Goal: Task Accomplishment & Management: Manage account settings

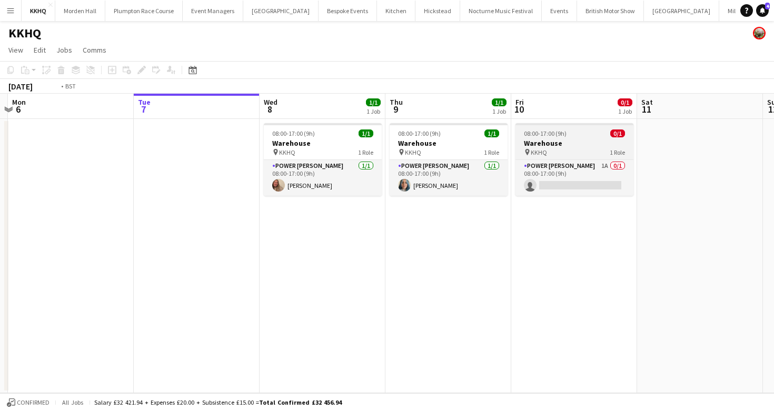
scroll to position [0, 399]
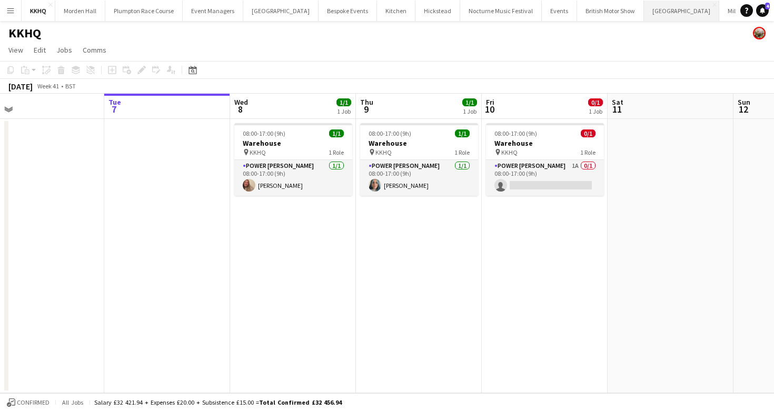
click at [644, 15] on button "[GEOGRAPHIC_DATA] Close" at bounding box center [681, 11] width 75 height 21
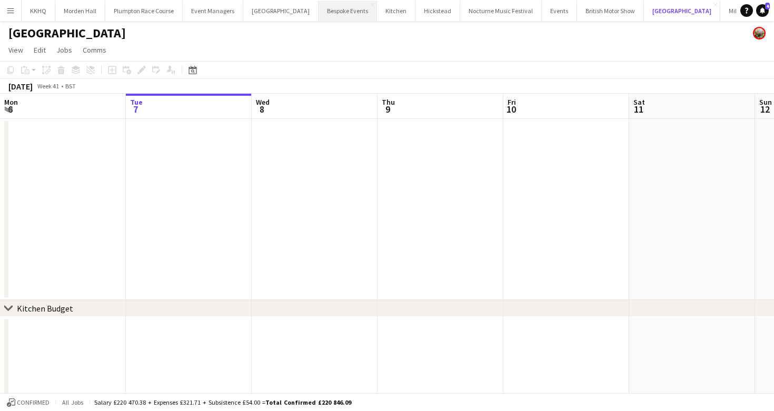
scroll to position [0, 44]
click at [736, 13] on button "LIMEKILN Close" at bounding box center [757, 11] width 43 height 21
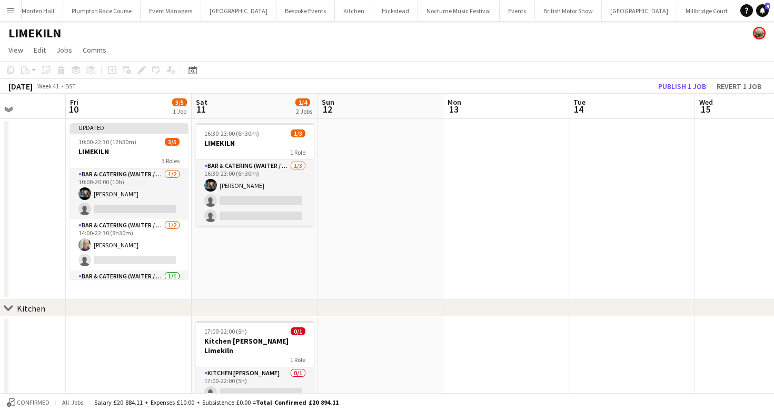
scroll to position [0, 303]
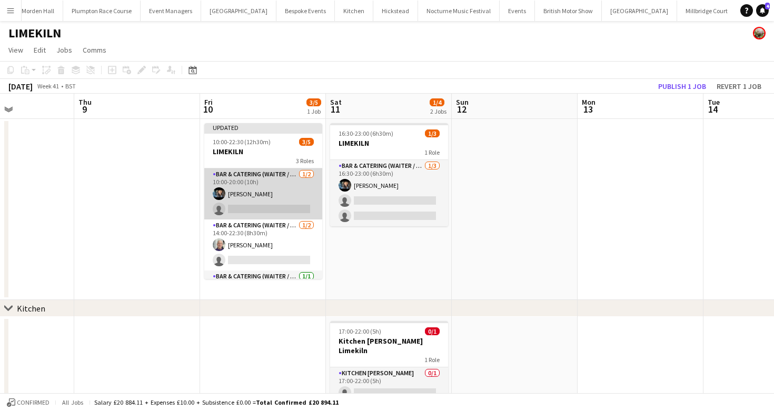
click at [266, 193] on app-card-role "Bar & Catering (Waiter / waitress) [DATE] 10:00-20:00 (10h) [PERSON_NAME] singl…" at bounding box center [263, 194] width 118 height 51
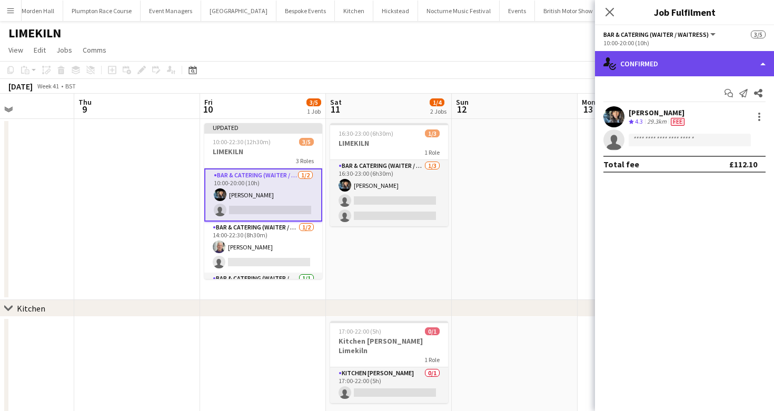
click at [663, 62] on div "single-neutral-actions-check-2 Confirmed" at bounding box center [684, 63] width 179 height 25
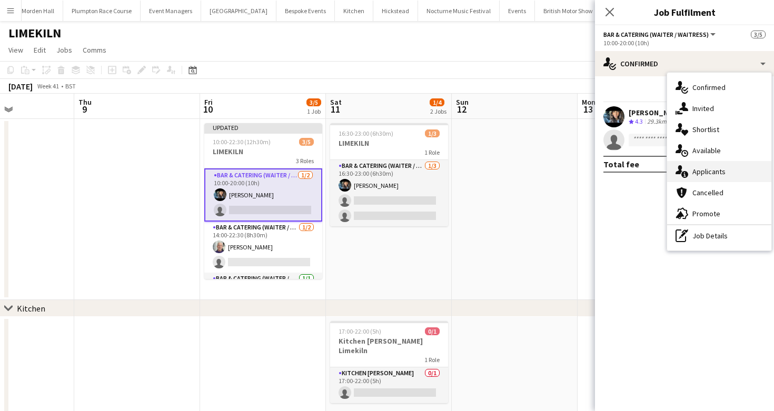
click at [766, 173] on div "single-neutral-actions-information Applicants" at bounding box center [719, 171] width 104 height 21
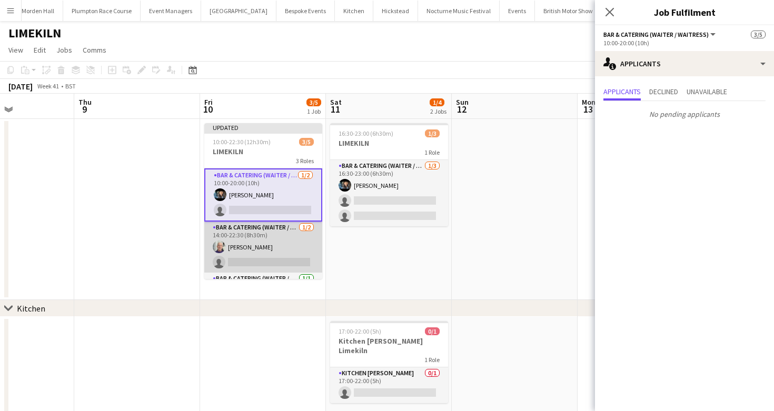
click at [243, 251] on app-card-role "Bar & Catering (Waiter / waitress) [DATE] 14:00-22:30 (8h30m) [PERSON_NAME] sin…" at bounding box center [263, 247] width 118 height 51
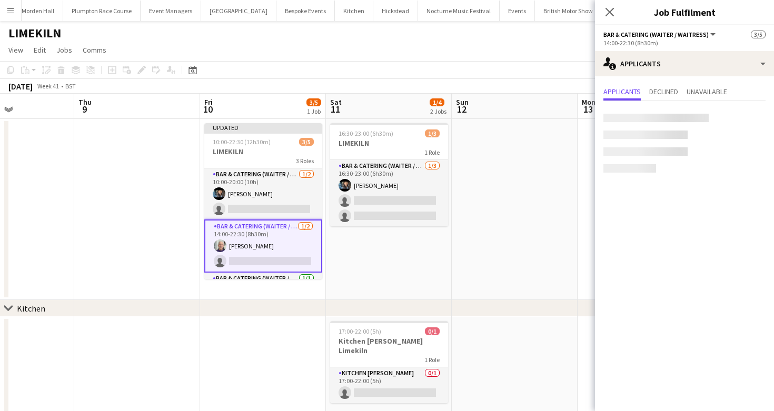
scroll to position [29, 0]
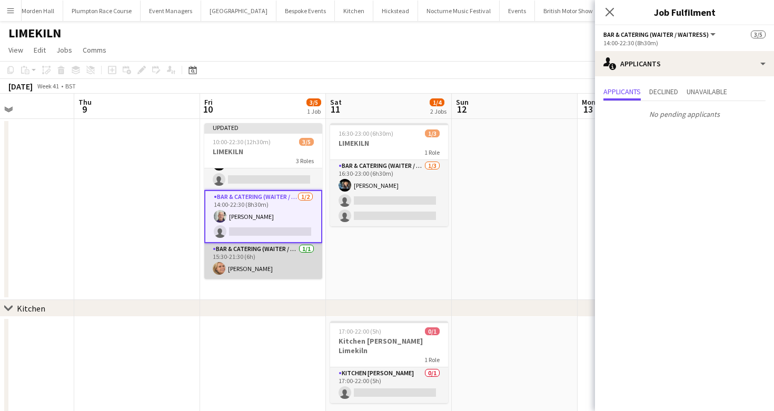
click at [250, 262] on app-card-role "Bar & Catering (Waiter / waitress) [DATE] 15:30-21:30 (6h) [PERSON_NAME]" at bounding box center [263, 261] width 118 height 36
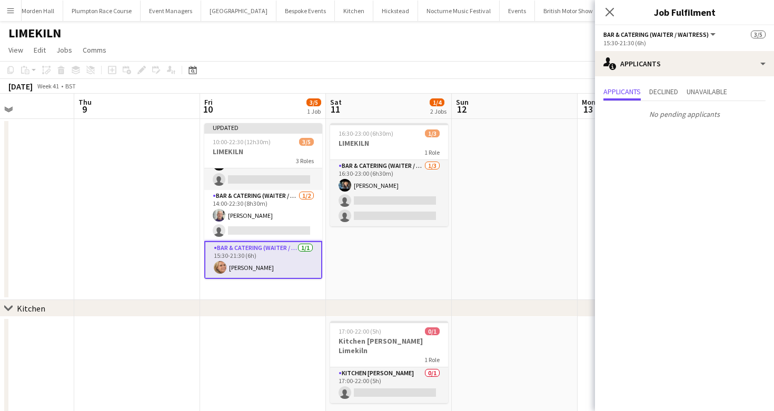
click at [418, 45] on app-page-menu "View Day view expanded Day view collapsed Month view Date picker Jump to [DATE]…" at bounding box center [387, 51] width 774 height 20
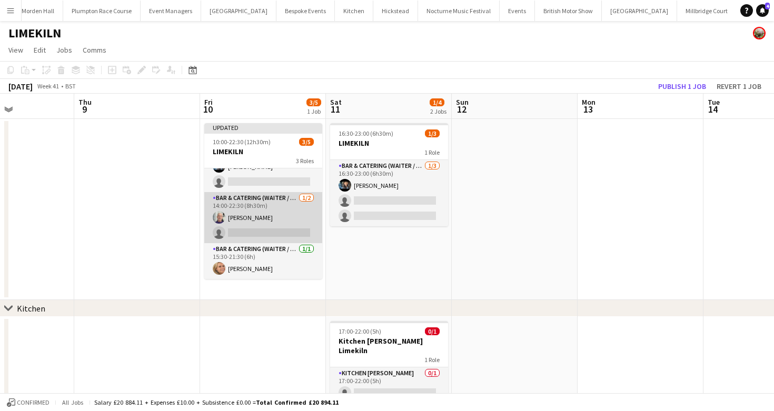
scroll to position [0, 0]
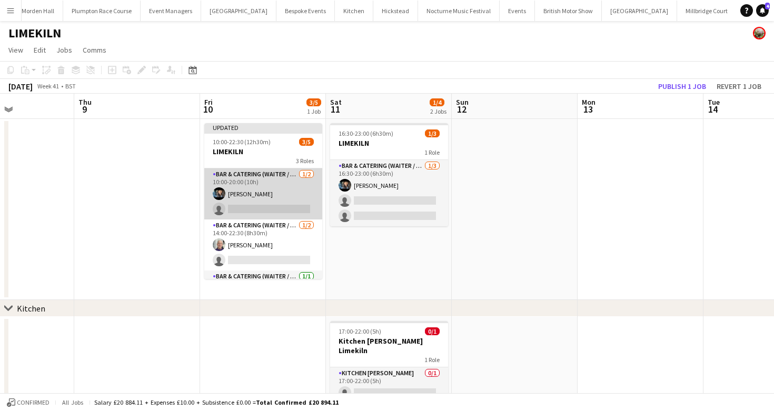
click at [263, 204] on app-card-role "Bar & Catering (Waiter / waitress) [DATE] 10:00-20:00 (10h) [PERSON_NAME] singl…" at bounding box center [263, 194] width 118 height 51
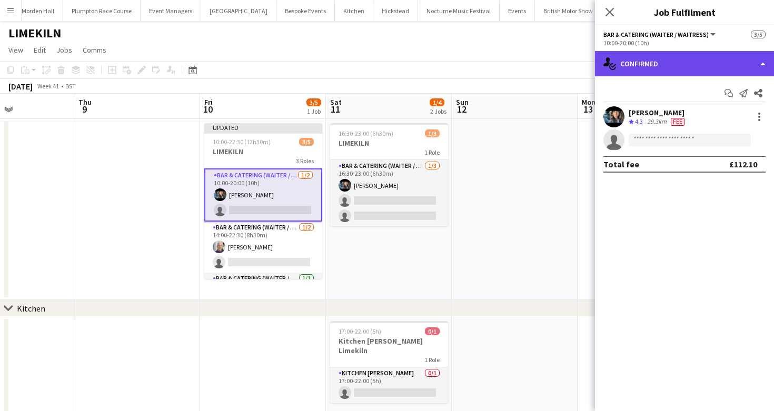
click at [715, 57] on div "single-neutral-actions-check-2 Confirmed" at bounding box center [684, 63] width 179 height 25
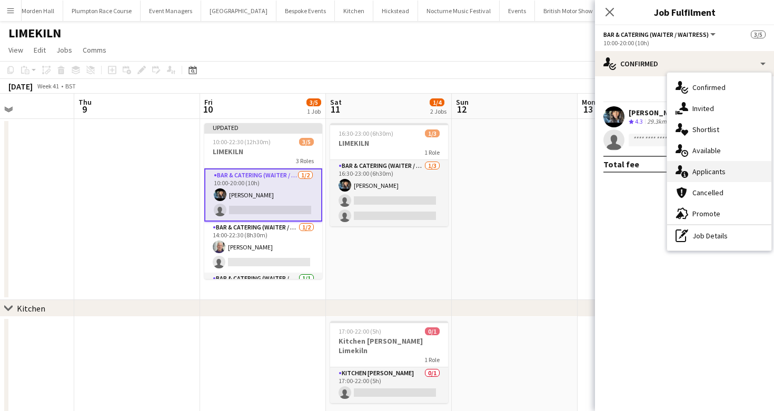
click at [719, 175] on span "Applicants" at bounding box center [708, 171] width 33 height 9
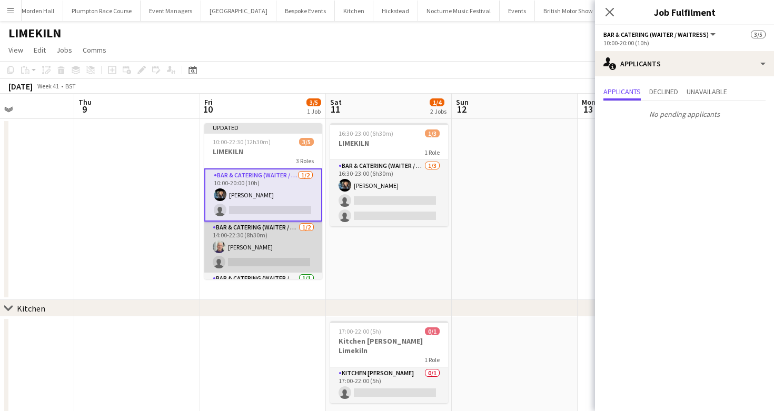
click at [304, 231] on app-card-role "Bar & Catering (Waiter / waitress) [DATE] 14:00-22:30 (8h30m) [PERSON_NAME] sin…" at bounding box center [263, 247] width 118 height 51
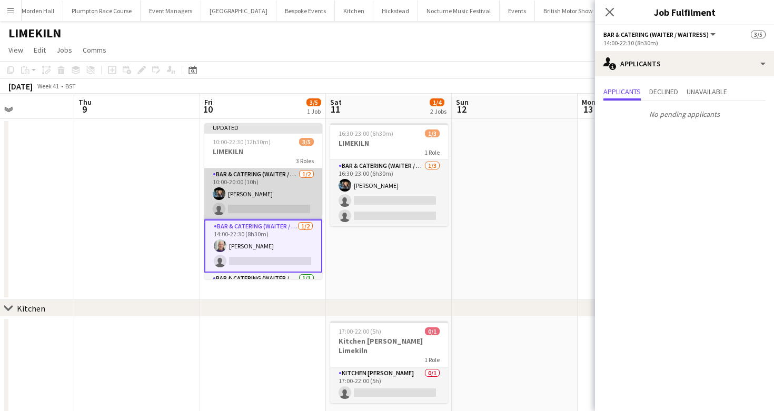
click at [262, 193] on app-card-role "Bar & Catering (Waiter / waitress) [DATE] 10:00-20:00 (10h) [PERSON_NAME] singl…" at bounding box center [263, 194] width 118 height 51
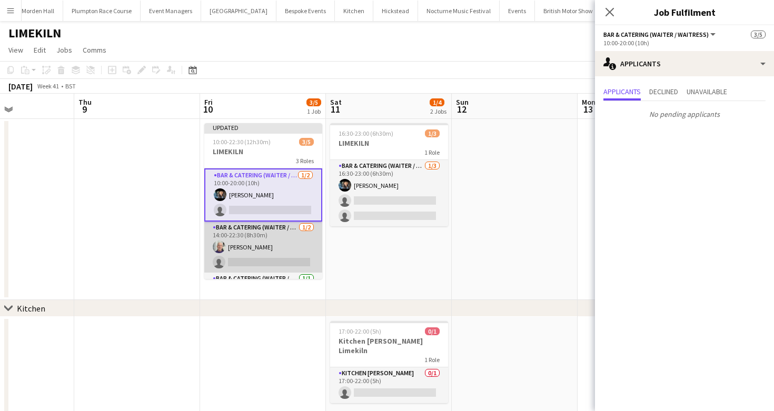
click at [281, 242] on app-card-role "Bar & Catering (Waiter / waitress) [DATE] 14:00-22:30 (8h30m) [PERSON_NAME] sin…" at bounding box center [263, 247] width 118 height 51
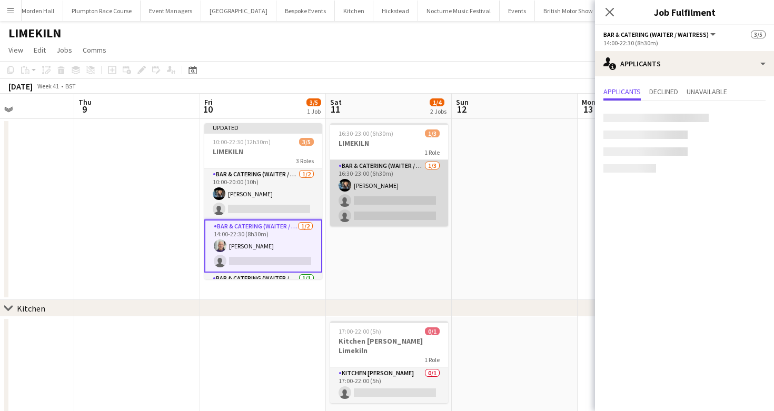
click at [399, 206] on app-card-role "Bar & Catering (Waiter / waitress) [DATE] 16:30-23:00 (6h30m) [PERSON_NAME] sin…" at bounding box center [389, 193] width 118 height 66
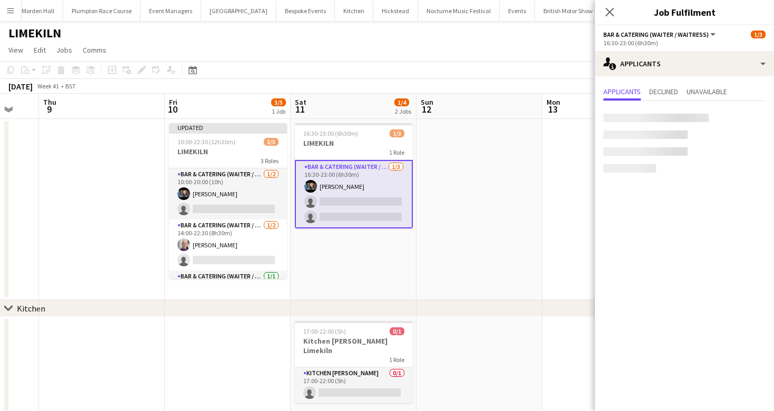
scroll to position [0, 344]
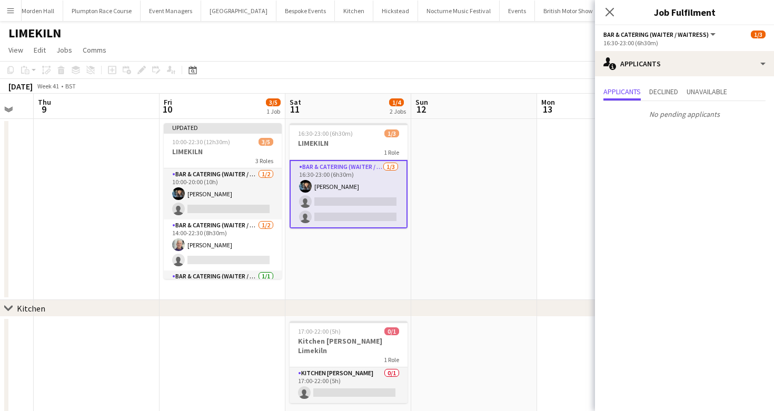
click at [444, 44] on app-page-menu "View Day view expanded Day view collapsed Month view Date picker Jump to [DATE]…" at bounding box center [387, 51] width 774 height 20
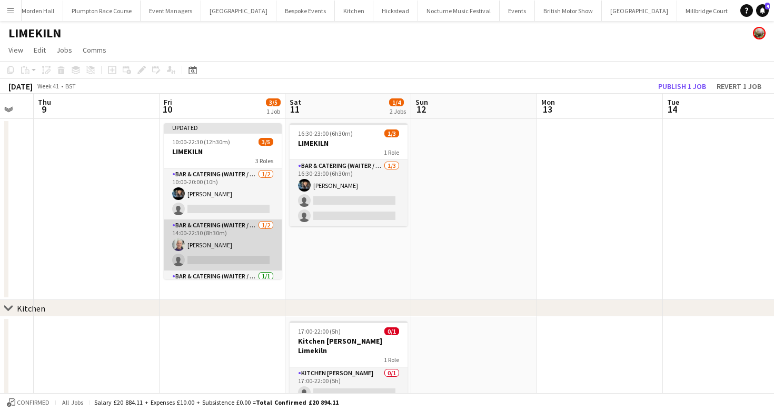
scroll to position [27, 0]
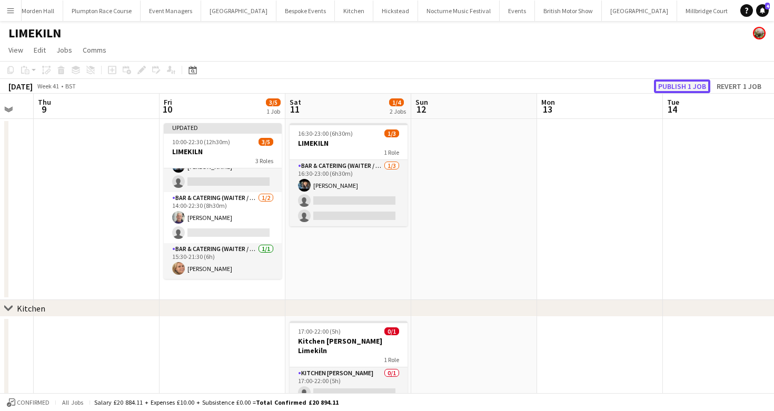
click at [670, 85] on button "Publish 1 job" at bounding box center [682, 87] width 56 height 14
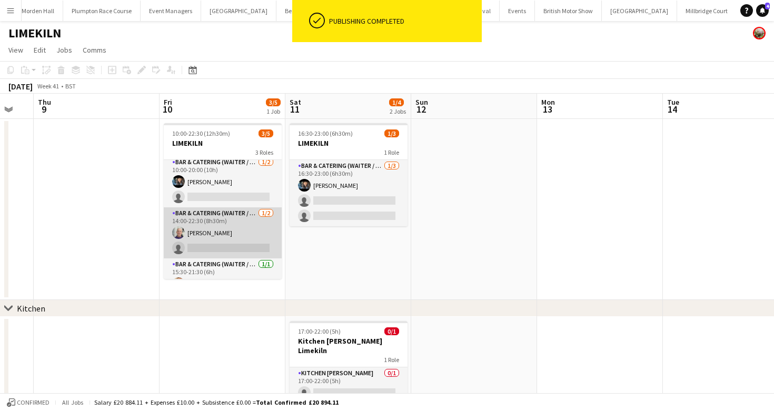
scroll to position [6, 0]
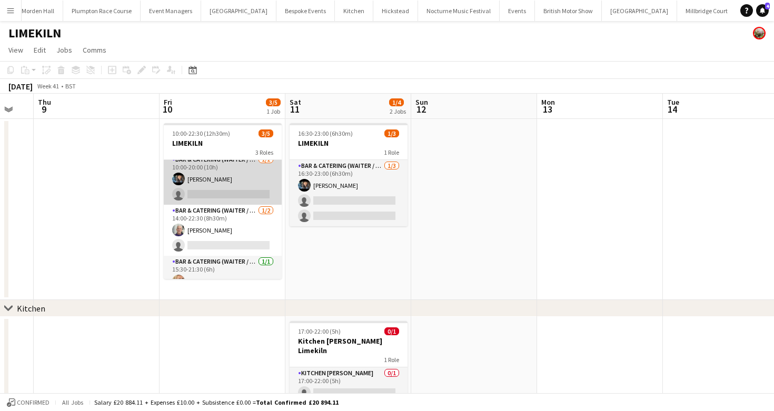
click at [230, 169] on app-card-role "Bar & Catering (Waiter / waitress) [DATE] 10:00-20:00 (10h) [PERSON_NAME] singl…" at bounding box center [223, 179] width 118 height 51
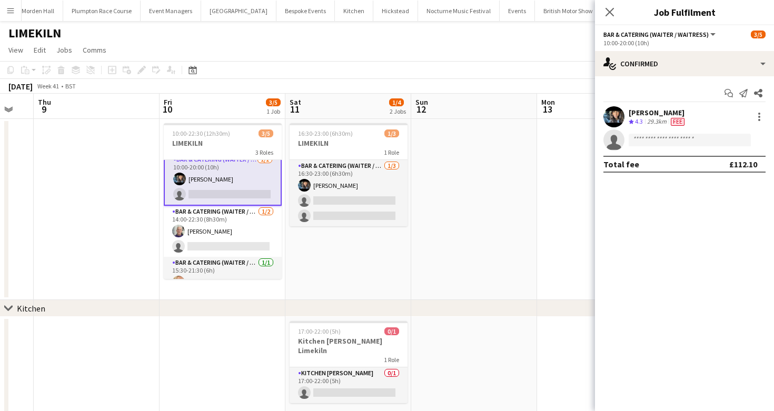
click at [700, 50] on app-options-switcher "Bar & Catering (Waiter / waitress) All roles Bar & Catering (Waiter / waitress)…" at bounding box center [684, 38] width 179 height 26
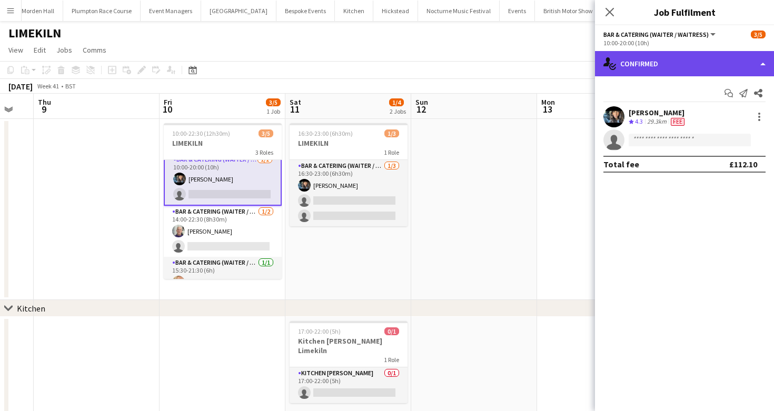
click at [664, 67] on div "single-neutral-actions-check-2 Confirmed" at bounding box center [684, 63] width 179 height 25
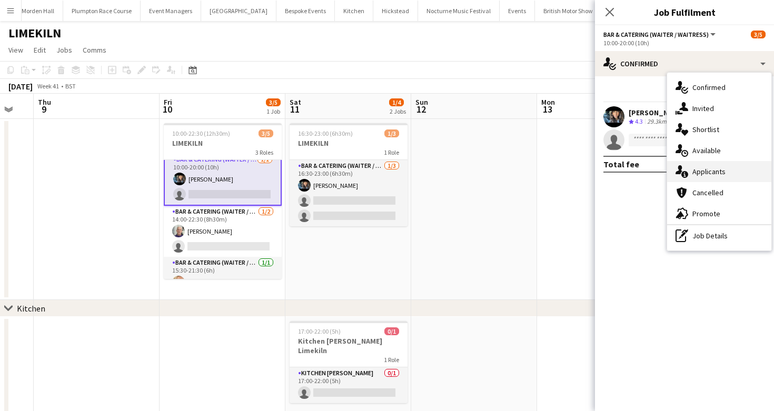
click at [703, 166] on div "single-neutral-actions-information Applicants" at bounding box center [719, 171] width 104 height 21
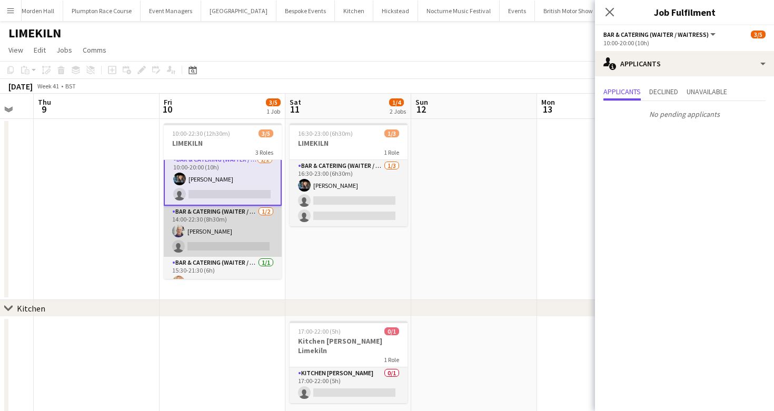
click at [240, 232] on app-card-role "Bar & Catering (Waiter / waitress) [DATE] 14:00-22:30 (8h30m) [PERSON_NAME] sin…" at bounding box center [223, 231] width 118 height 51
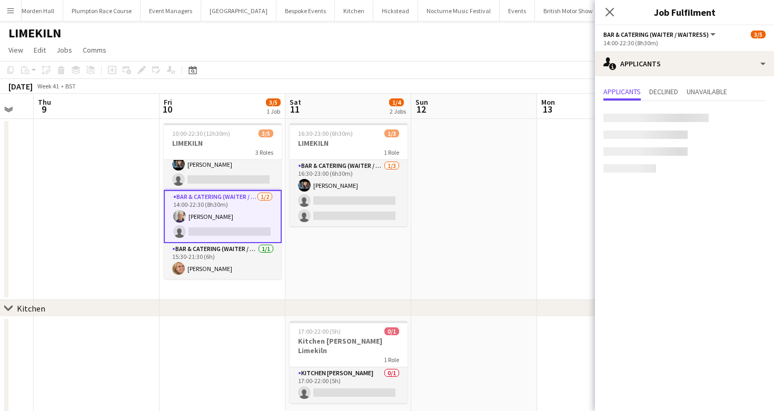
scroll to position [21, 0]
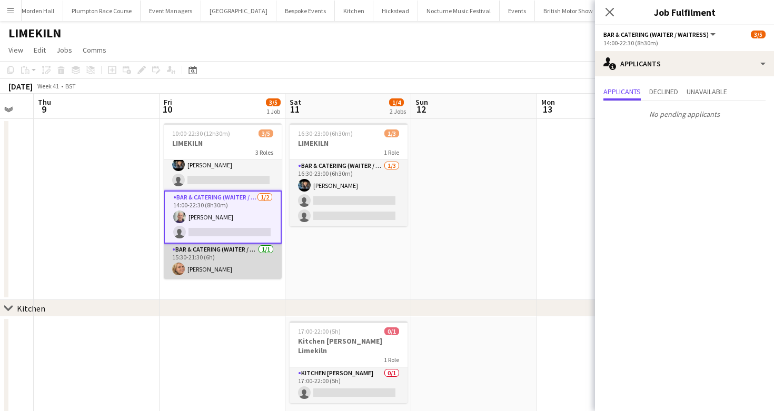
click at [241, 256] on app-card-role "Bar & Catering (Waiter / waitress) [DATE] 15:30-21:30 (6h) [PERSON_NAME]" at bounding box center [223, 262] width 118 height 36
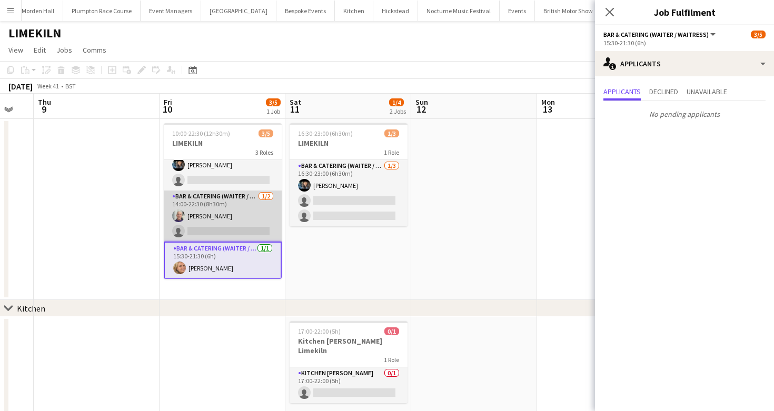
click at [238, 216] on app-card-role "Bar & Catering (Waiter / waitress) [DATE] 14:00-22:30 (8h30m) [PERSON_NAME] sin…" at bounding box center [223, 216] width 118 height 51
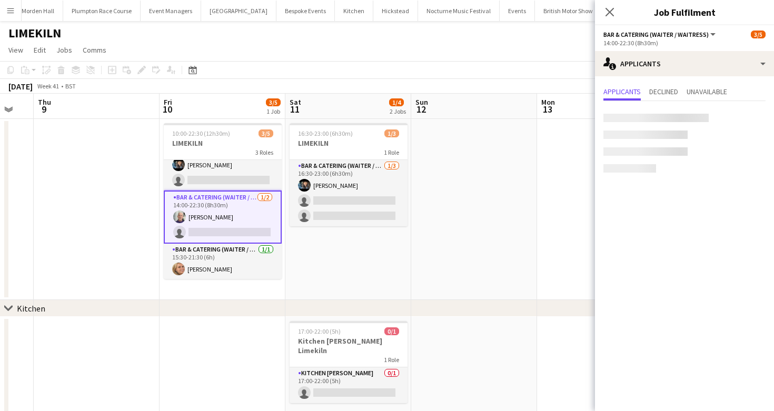
scroll to position [0, 0]
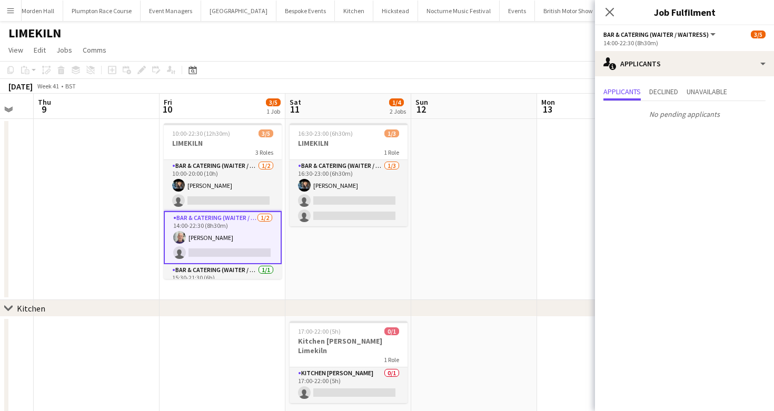
click at [238, 216] on app-card-role "Bar & Catering (Waiter / waitress) [DATE] 14:00-22:30 (8h30m) [PERSON_NAME] sin…" at bounding box center [223, 237] width 118 height 53
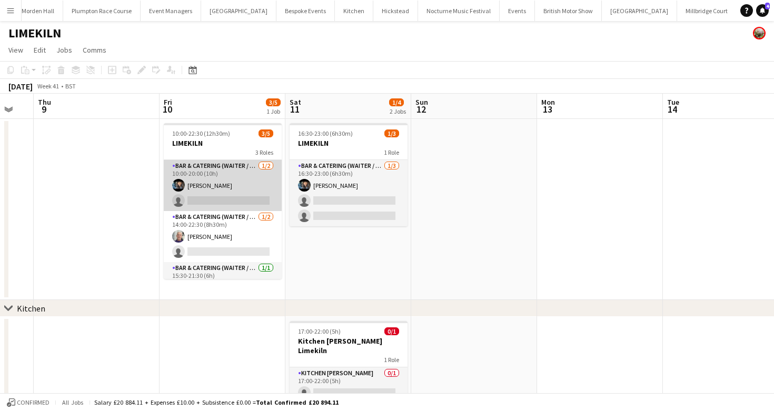
click at [236, 181] on app-card-role "Bar & Catering (Waiter / waitress) [DATE] 10:00-20:00 (10h) [PERSON_NAME] singl…" at bounding box center [223, 185] width 118 height 51
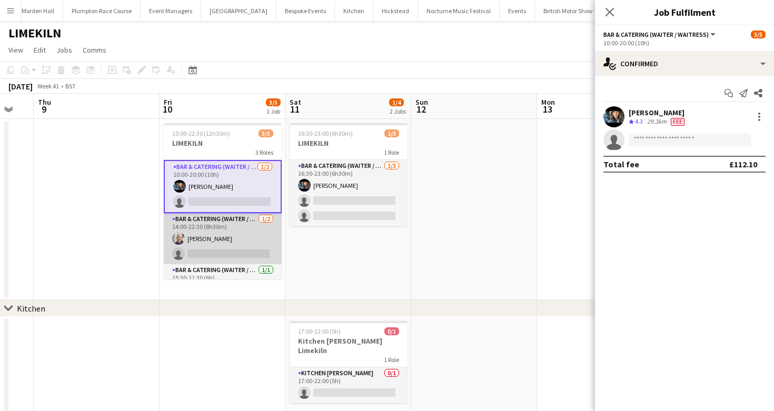
scroll to position [21, 0]
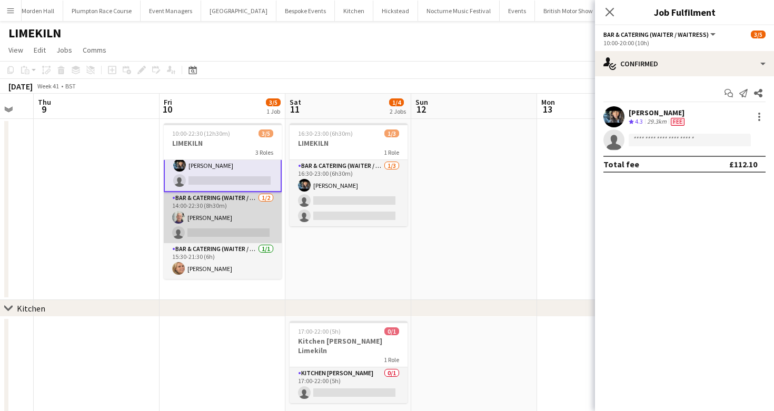
click at [221, 224] on app-card-role "Bar & Catering (Waiter / waitress) [DATE] 14:00-22:30 (8h30m) [PERSON_NAME] sin…" at bounding box center [223, 217] width 118 height 51
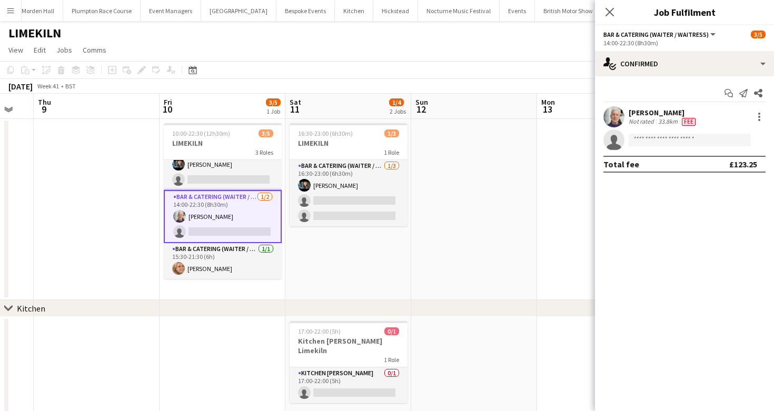
scroll to position [20, 0]
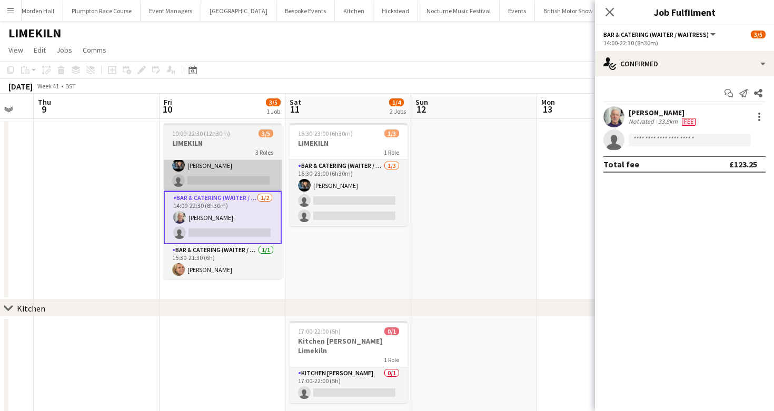
click at [192, 163] on app-card-role "Bar & Catering (Waiter / waitress) [DATE] 10:00-20:00 (10h) [PERSON_NAME] singl…" at bounding box center [223, 165] width 118 height 51
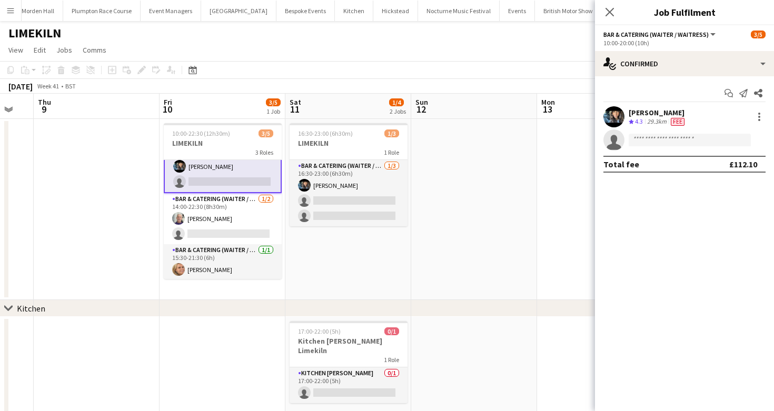
scroll to position [21, 0]
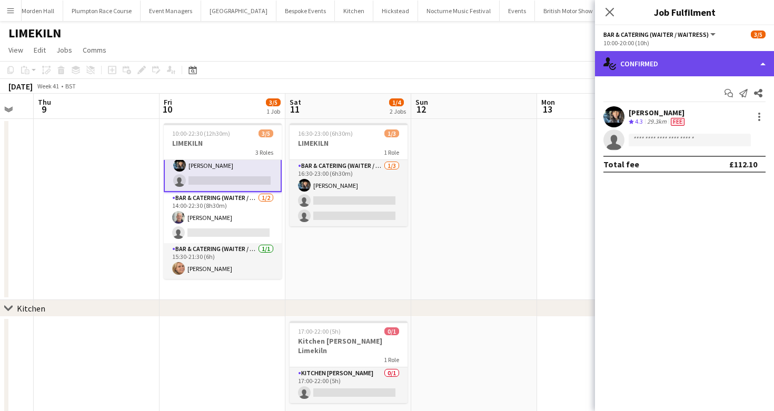
click at [642, 61] on div "single-neutral-actions-check-2 Confirmed" at bounding box center [684, 63] width 179 height 25
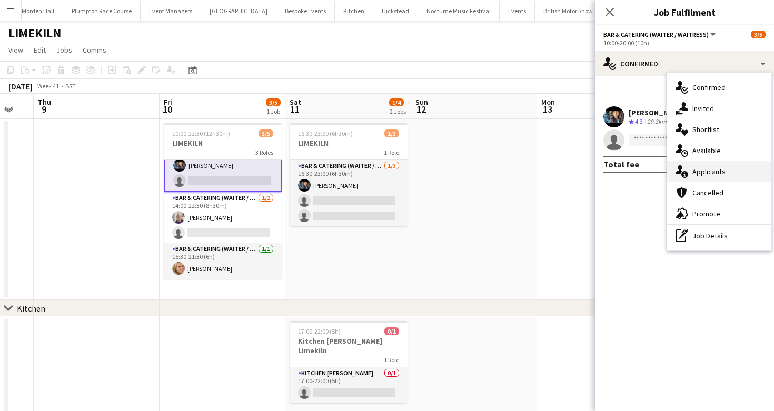
click at [723, 177] on div "single-neutral-actions-information Applicants" at bounding box center [719, 171] width 104 height 21
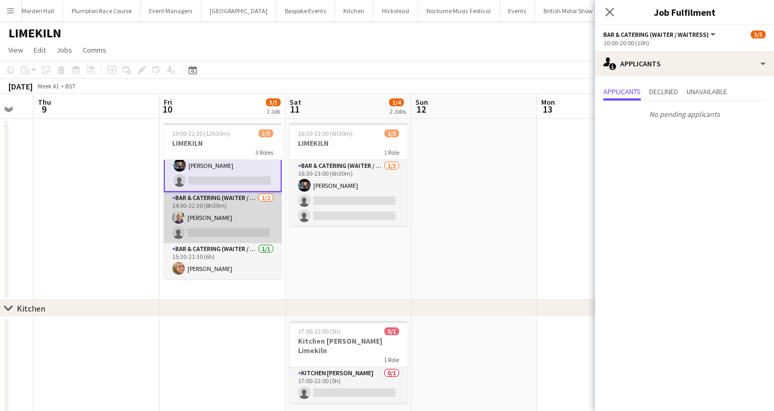
click at [186, 220] on app-card-role "Bar & Catering (Waiter / waitress) [DATE] 14:00-22:30 (8h30m) [PERSON_NAME] sin…" at bounding box center [223, 217] width 118 height 51
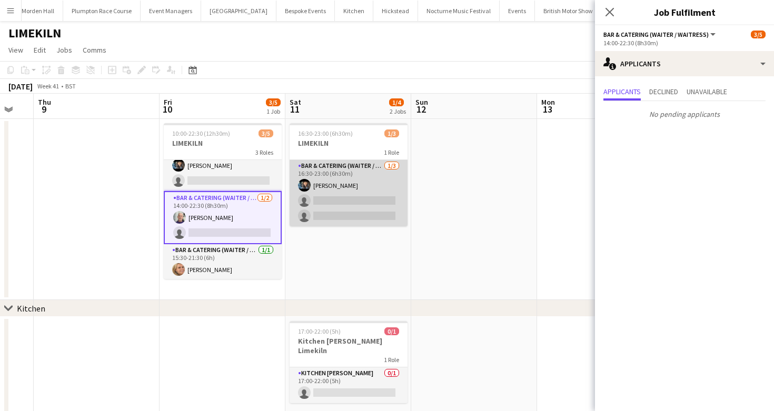
click at [382, 201] on app-card-role "Bar & Catering (Waiter / waitress) [DATE] 16:30-23:00 (6h30m) [PERSON_NAME] sin…" at bounding box center [349, 193] width 118 height 66
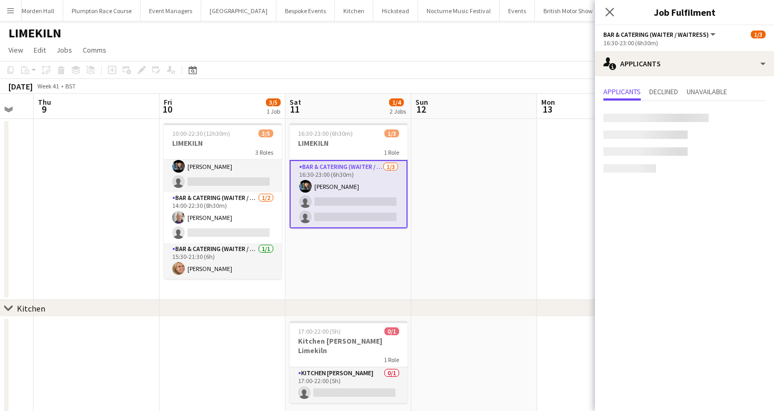
scroll to position [31, 0]
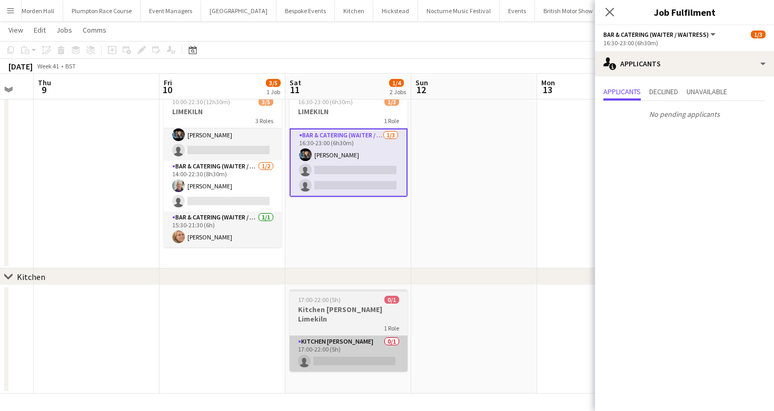
click at [349, 354] on app-card-role "Kitchen [PERSON_NAME] 0/1 17:00-22:00 (5h) single-neutral-actions" at bounding box center [349, 354] width 118 height 36
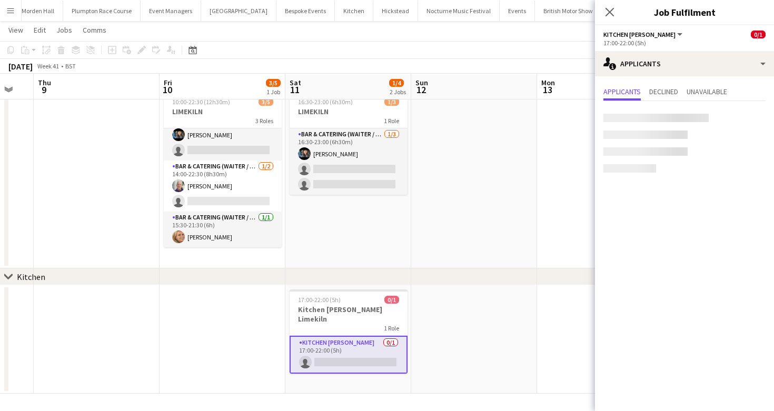
scroll to position [0, 0]
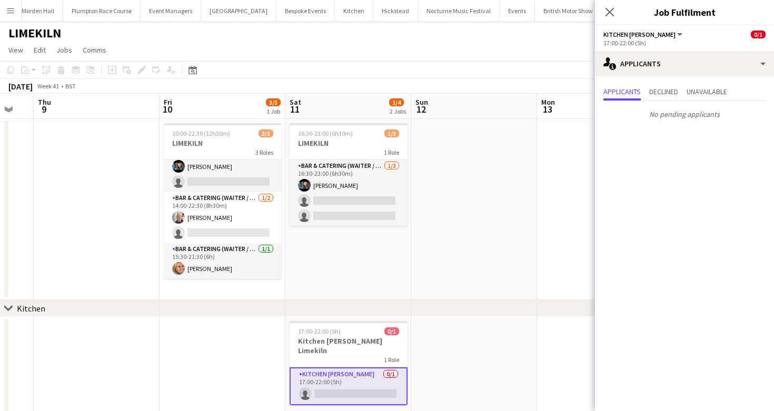
drag, startPoint x: 331, startPoint y: 72, endPoint x: 331, endPoint y: 97, distance: 25.3
click at [331, 73] on app-toolbar "Copy Paste Paste Command V Paste with crew Command Shift V Paste linked Job [GE…" at bounding box center [387, 70] width 774 height 18
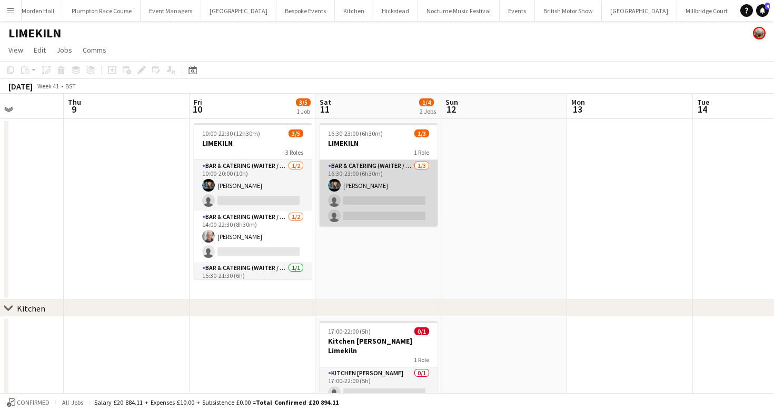
scroll to position [0, 443]
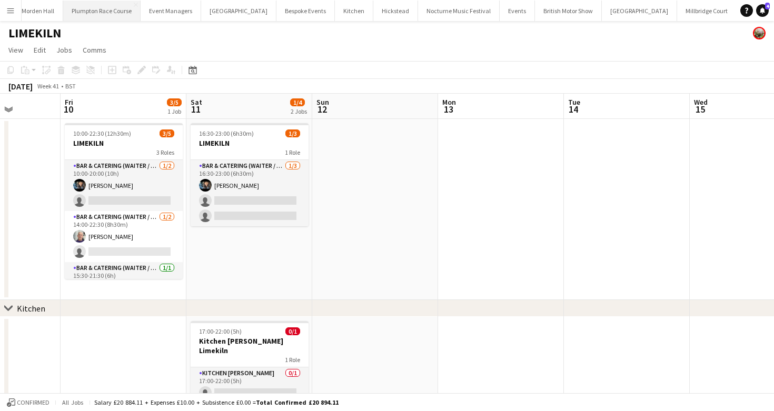
click at [105, 10] on button "Plumpton Race Course Close" at bounding box center [101, 11] width 77 height 21
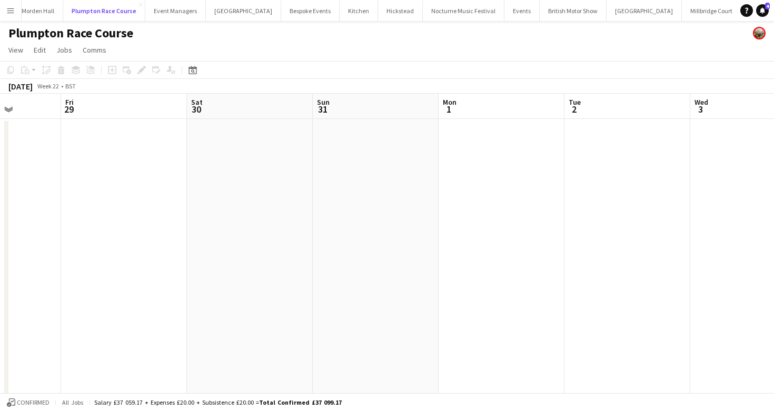
scroll to position [0, 308]
click at [9, 47] on span "View" at bounding box center [15, 49] width 15 height 9
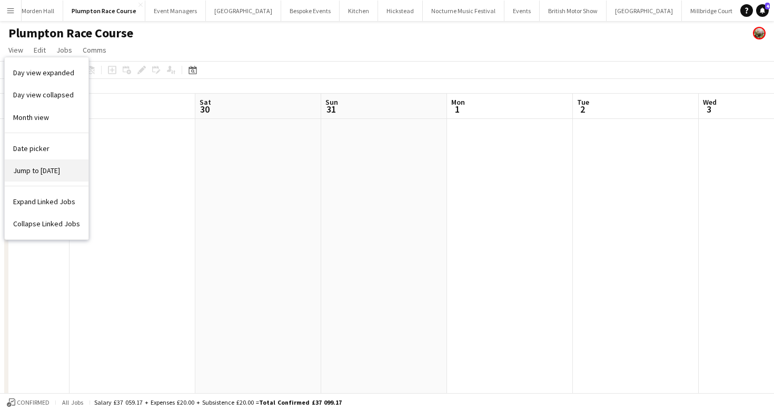
click at [31, 173] on span "Jump to [DATE]" at bounding box center [36, 170] width 47 height 9
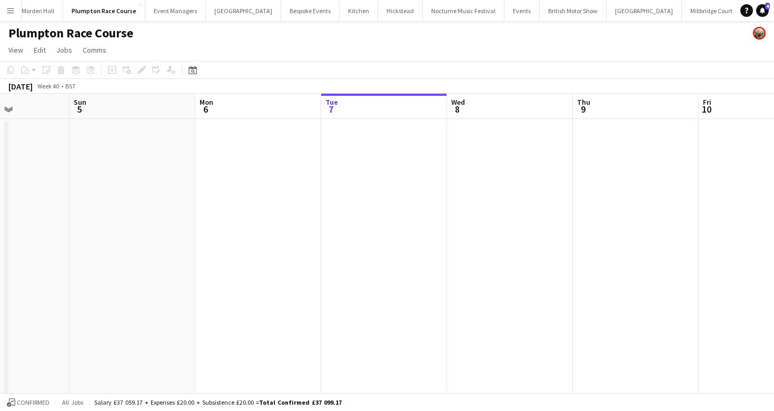
scroll to position [0, 362]
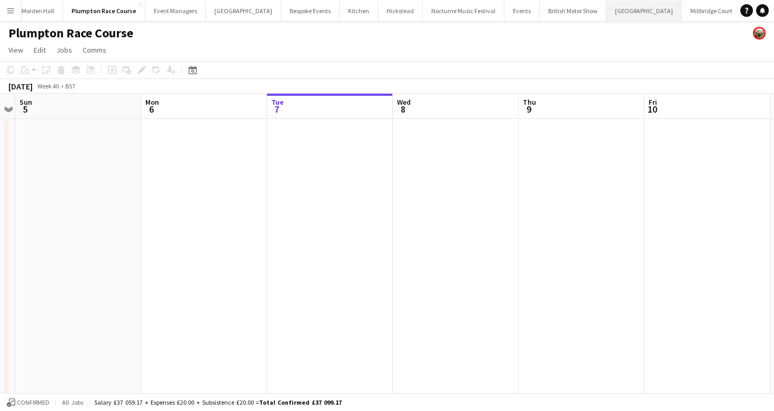
click at [607, 9] on button "[GEOGRAPHIC_DATA] Close" at bounding box center [644, 11] width 75 height 21
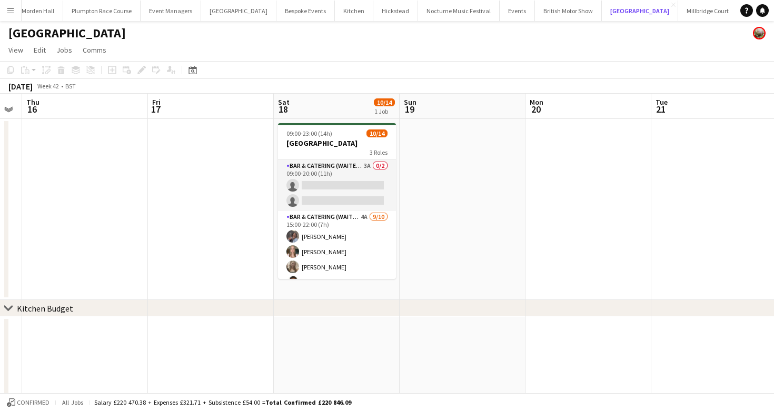
scroll to position [0, 382]
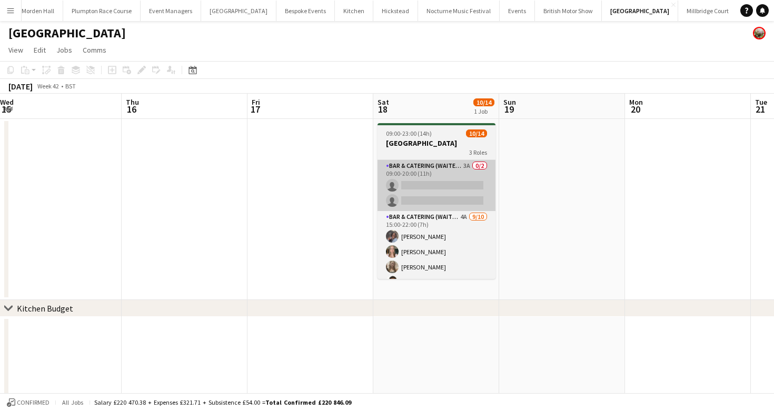
click at [469, 182] on app-card-role "Bar & Catering (Waiter / waitress) 3A 0/2 09:00-20:00 (11h) single-neutral-acti…" at bounding box center [437, 185] width 118 height 51
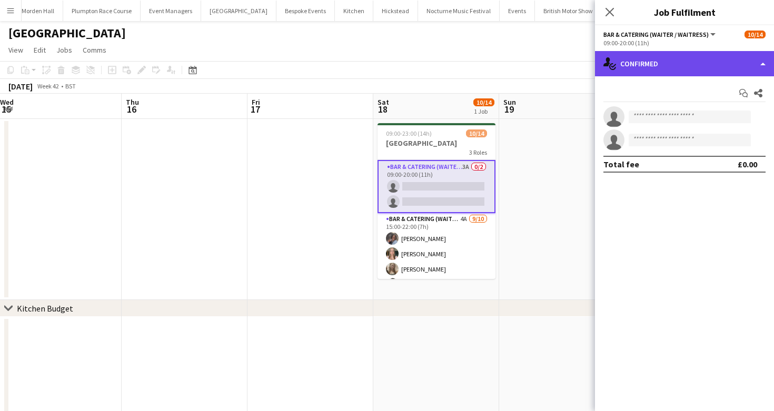
click at [648, 75] on div "single-neutral-actions-check-2 Confirmed" at bounding box center [684, 63] width 179 height 25
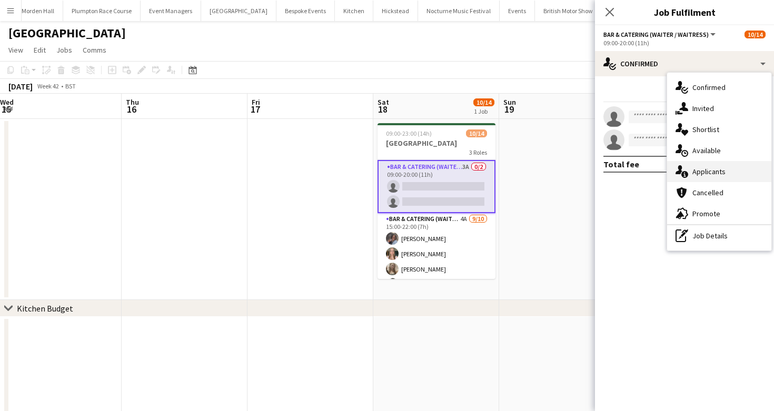
click at [712, 175] on span "Applicants" at bounding box center [708, 171] width 33 height 9
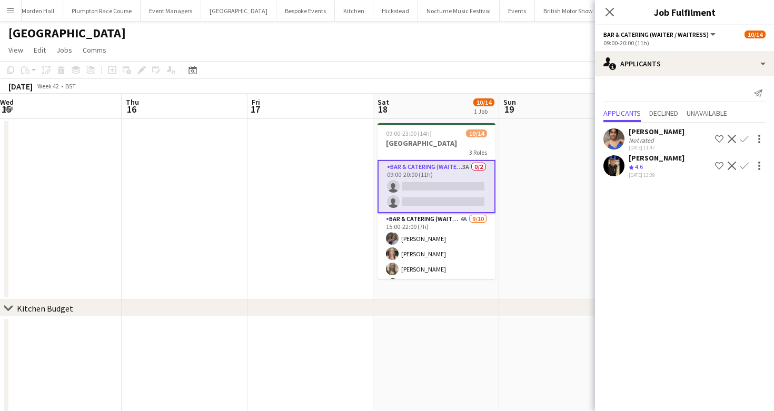
click at [746, 168] on app-icon "Confirm" at bounding box center [744, 166] width 8 height 8
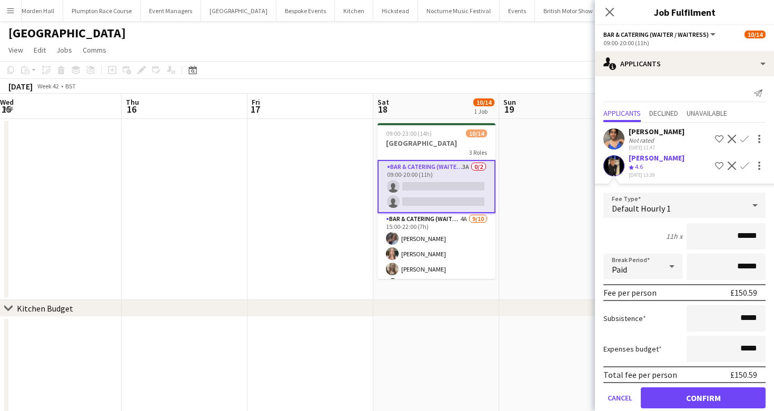
click at [658, 387] on form "Fee Type Default Hourly 1 11h x ****** Break Period Paid ****** Fee per person …" at bounding box center [684, 305] width 179 height 225
click at [661, 394] on button "Confirm" at bounding box center [703, 398] width 125 height 21
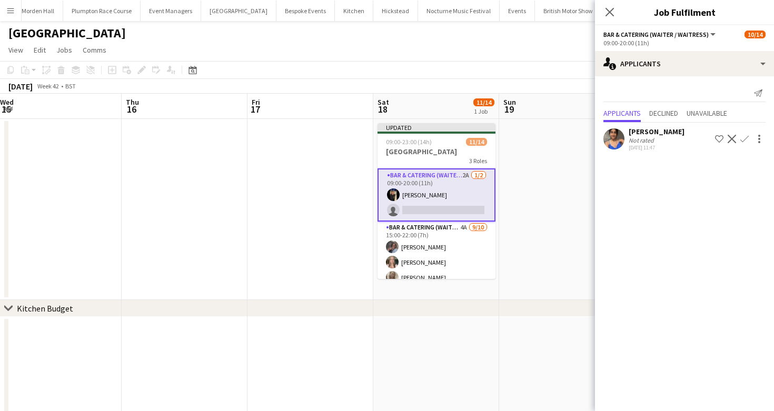
click at [537, 33] on div "[GEOGRAPHIC_DATA]" at bounding box center [387, 31] width 774 height 20
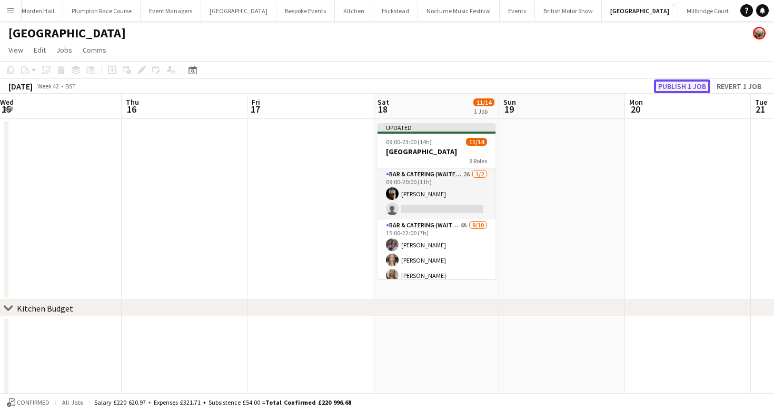
click at [677, 84] on button "Publish 1 job" at bounding box center [682, 87] width 56 height 14
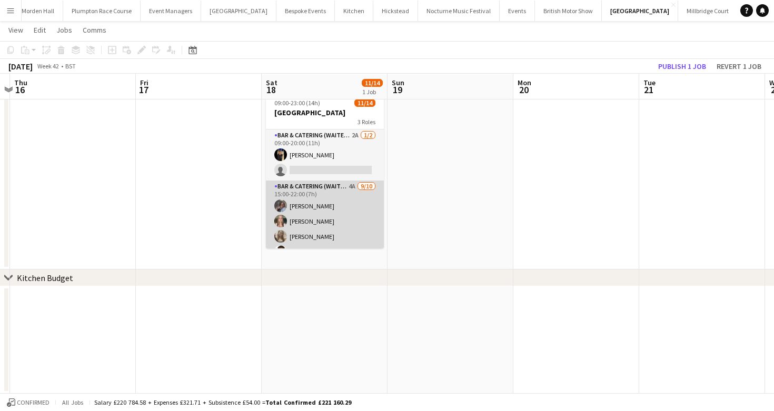
scroll to position [0, 0]
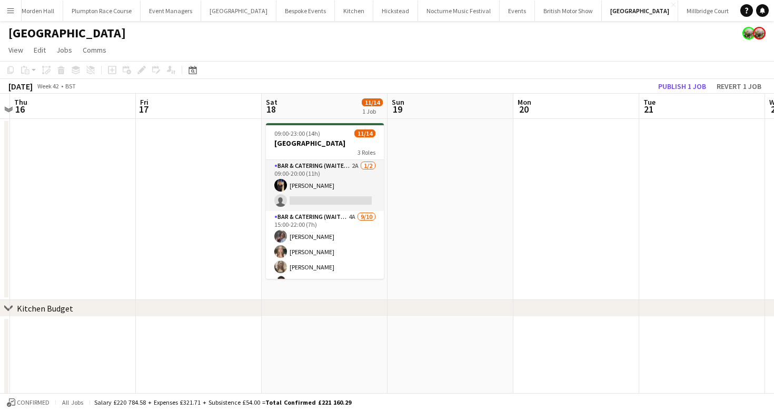
click at [475, 57] on app-page-menu "View Day view expanded Day view collapsed Month view Date picker Jump to [DATE]…" at bounding box center [387, 51] width 774 height 20
